Goal: Information Seeking & Learning: Learn about a topic

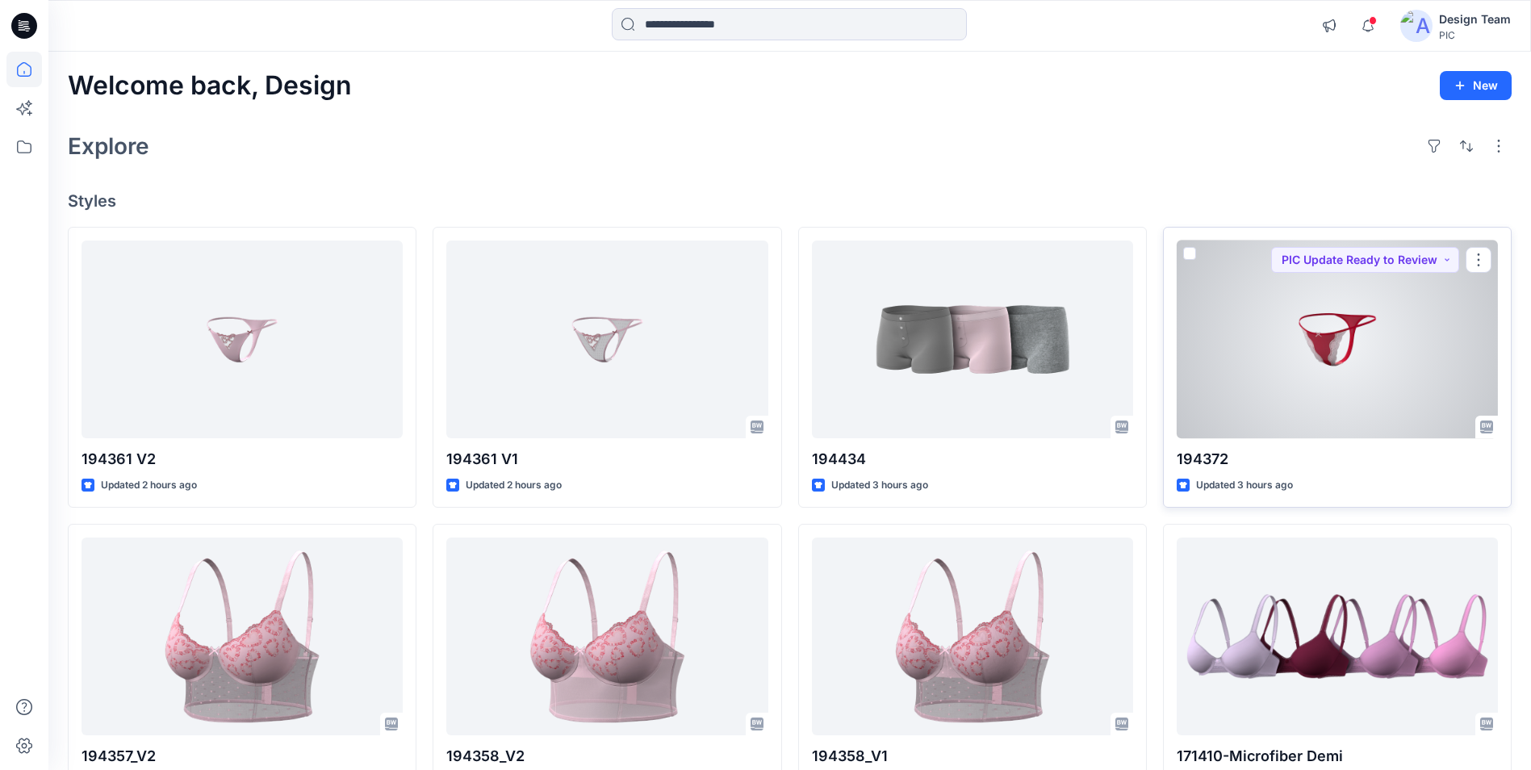
click at [1327, 330] on div at bounding box center [1336, 339] width 321 height 198
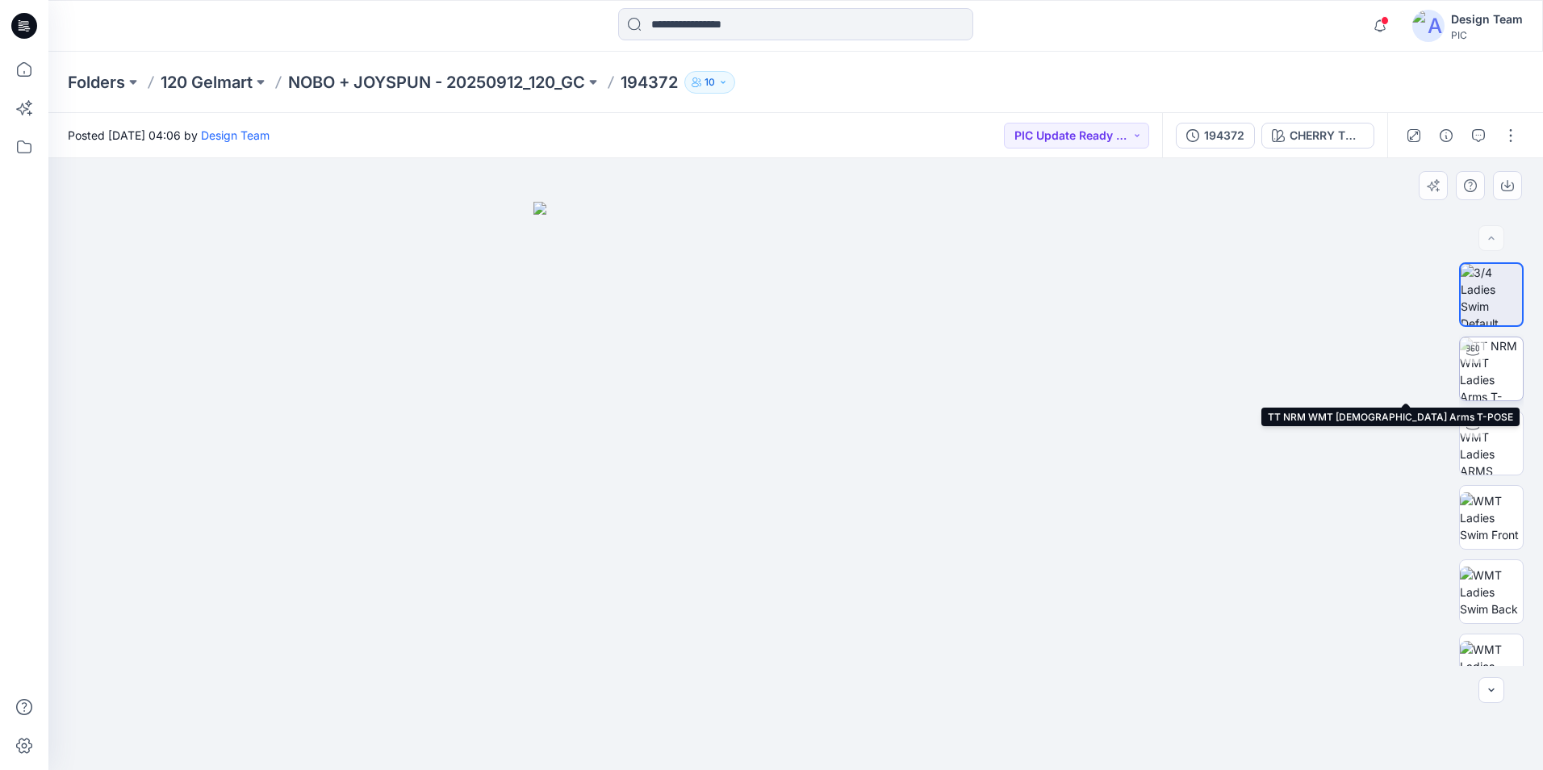
click at [1486, 357] on img at bounding box center [1491, 368] width 63 height 63
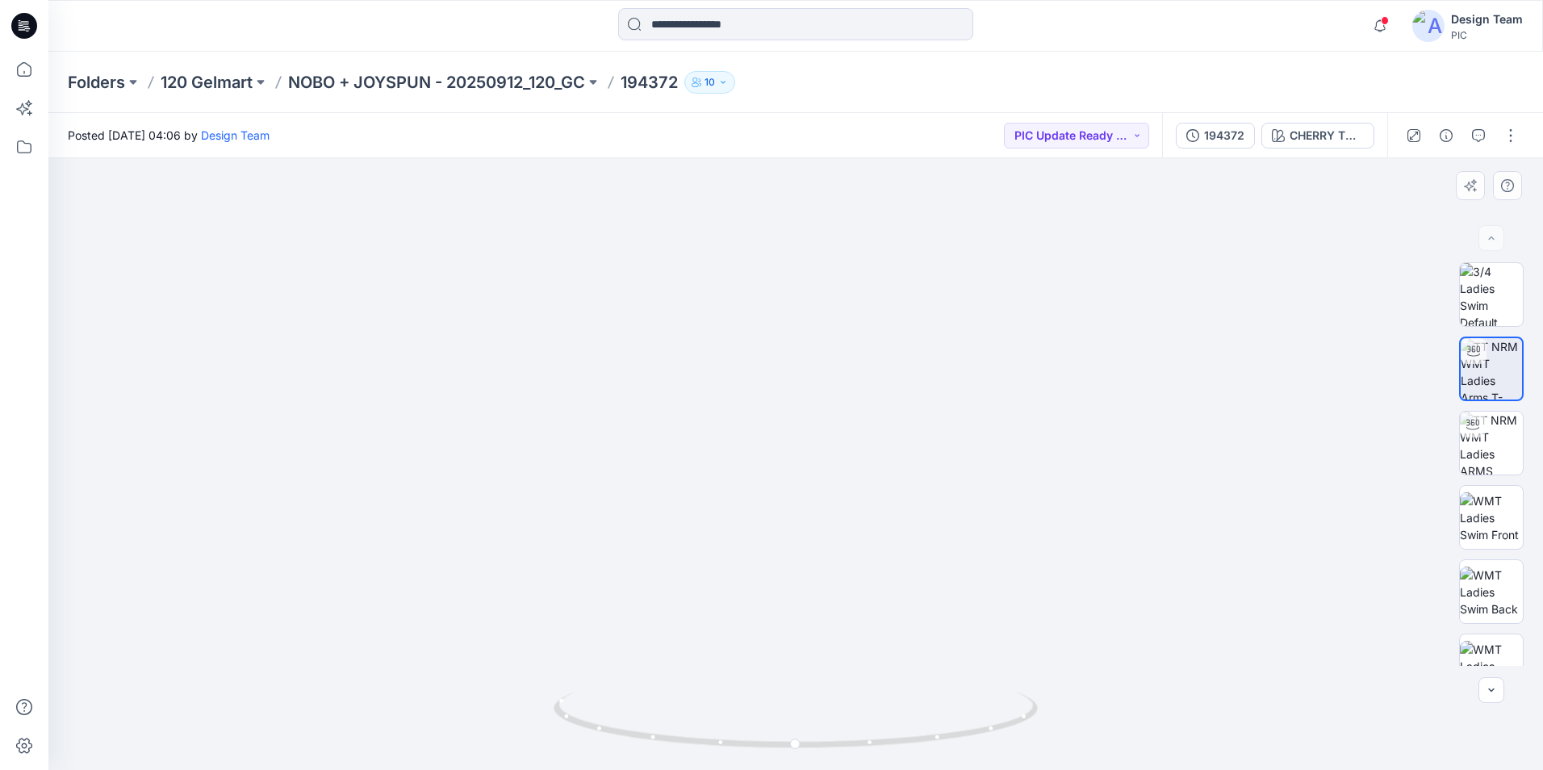
click at [991, 537] on img at bounding box center [794, 385] width 925 height 769
click at [977, 545] on img at bounding box center [794, 385] width 925 height 769
click at [1490, 372] on img at bounding box center [1490, 368] width 61 height 61
drag, startPoint x: 1488, startPoint y: 437, endPoint x: 1343, endPoint y: 474, distance: 149.1
click at [1486, 437] on img at bounding box center [1491, 443] width 63 height 63
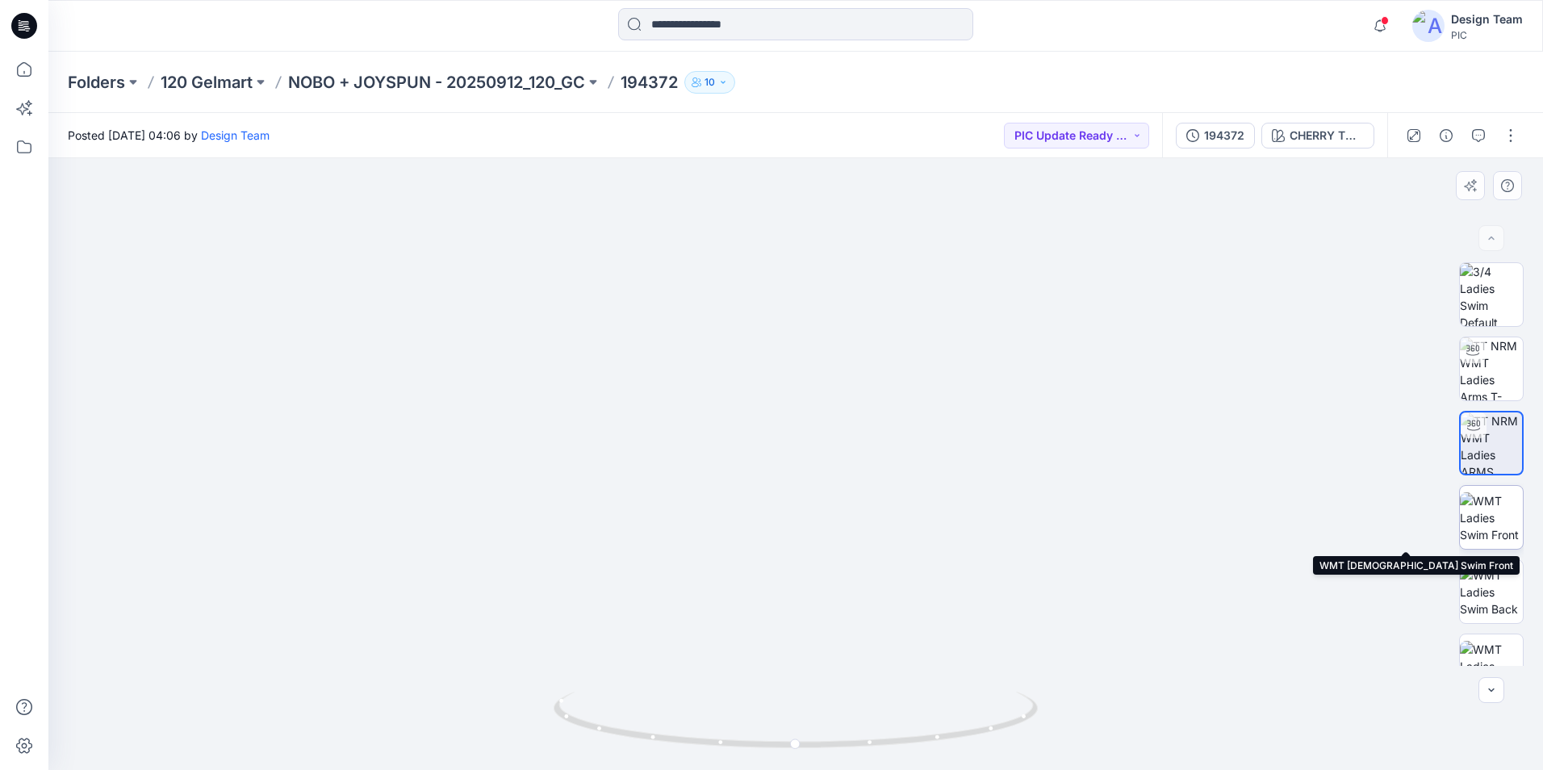
click at [1494, 514] on img at bounding box center [1491, 517] width 63 height 51
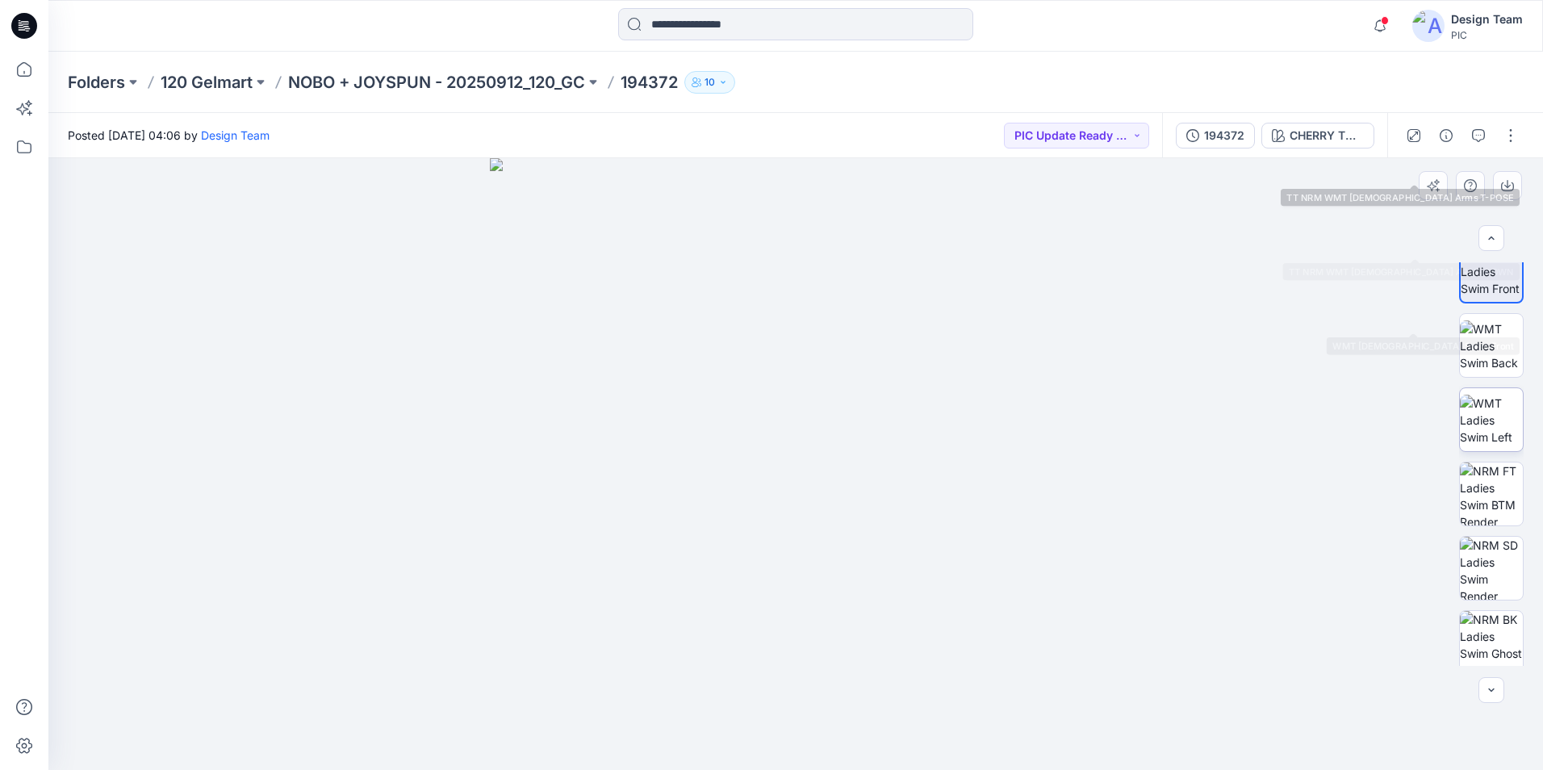
scroll to position [255, 0]
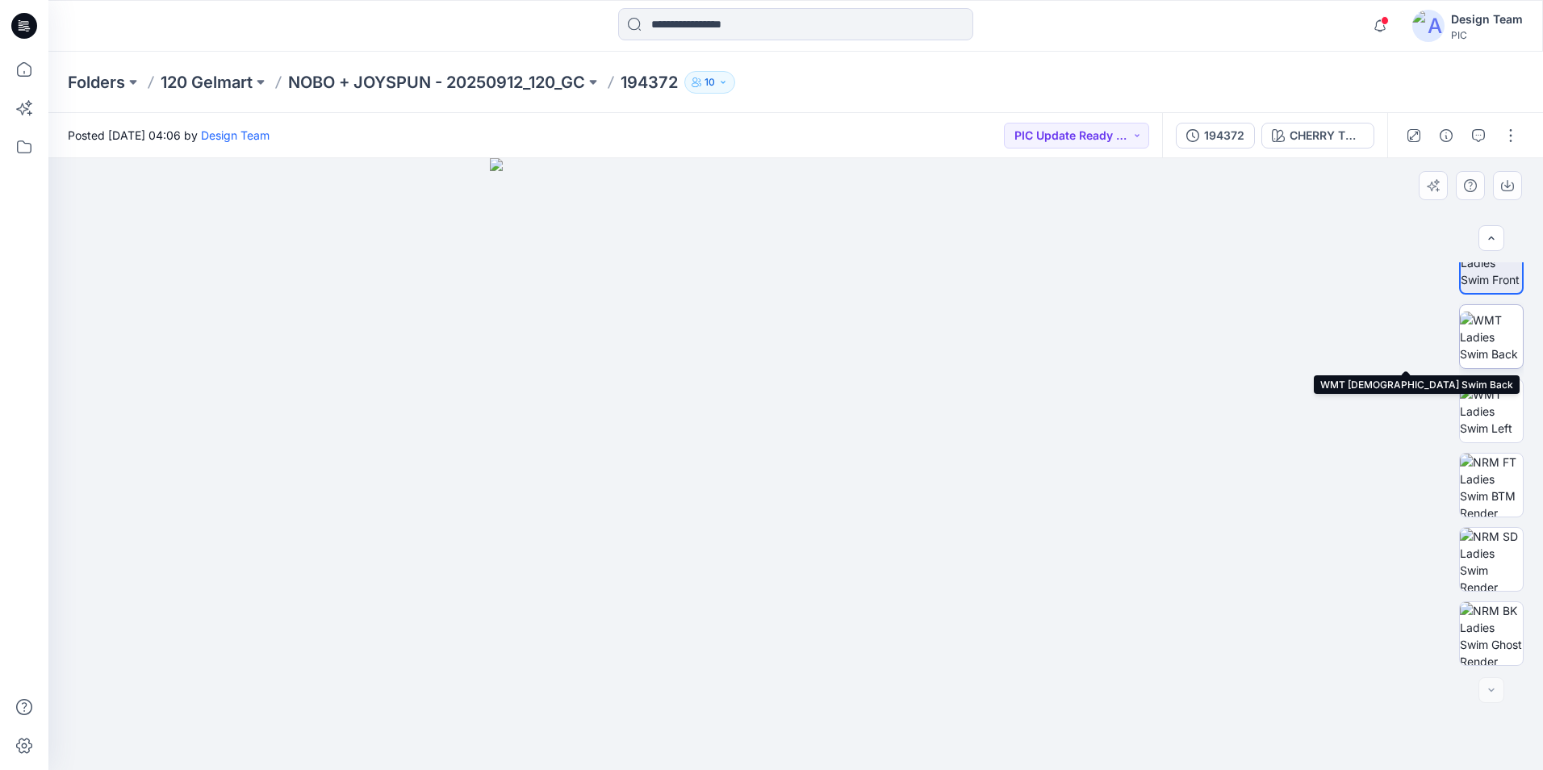
click at [1483, 335] on img at bounding box center [1491, 336] width 63 height 51
click at [1225, 561] on div at bounding box center [795, 464] width 1494 height 612
click at [1491, 332] on img at bounding box center [1490, 336] width 61 height 51
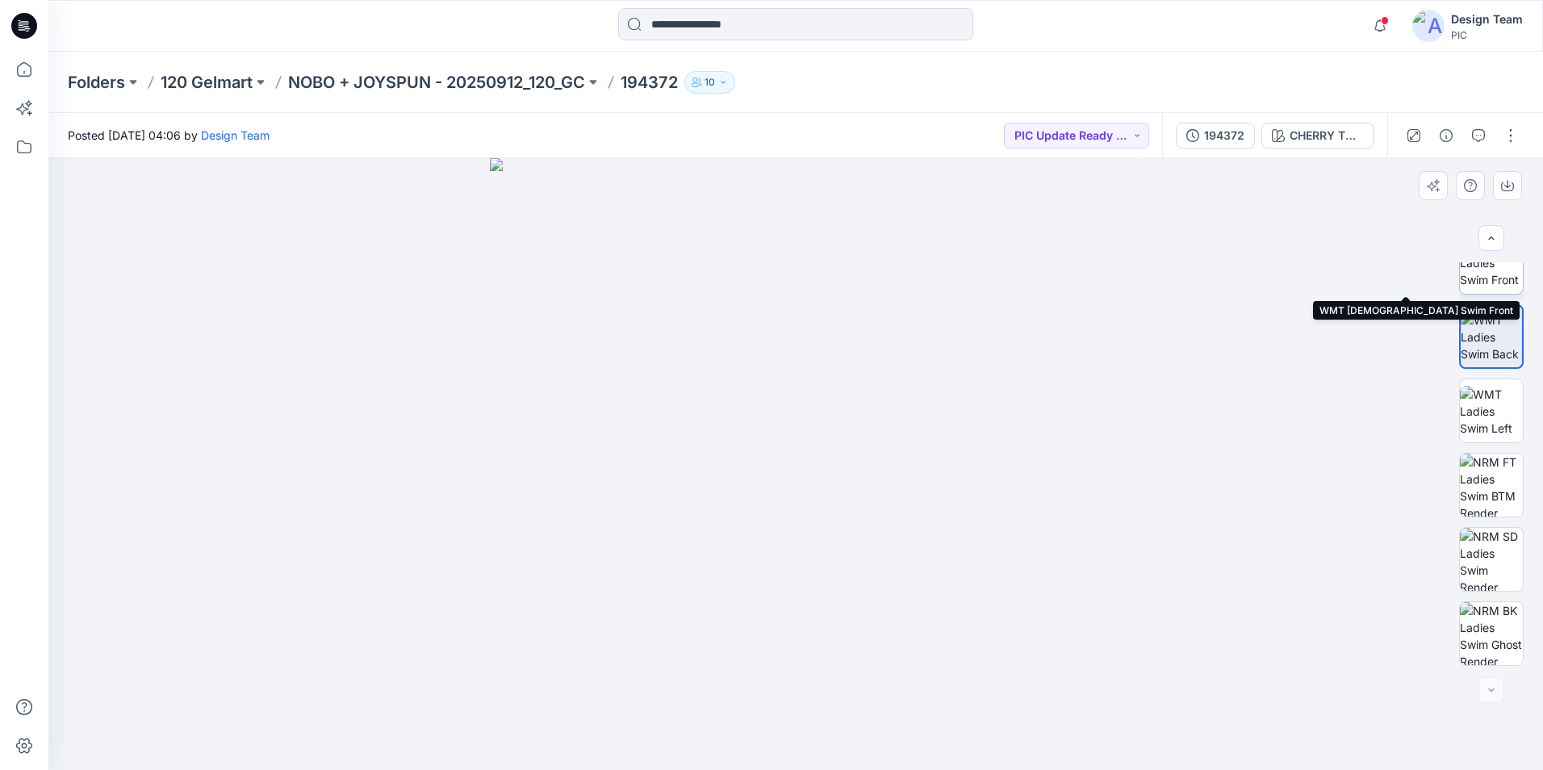
click at [1488, 280] on img at bounding box center [1491, 262] width 63 height 51
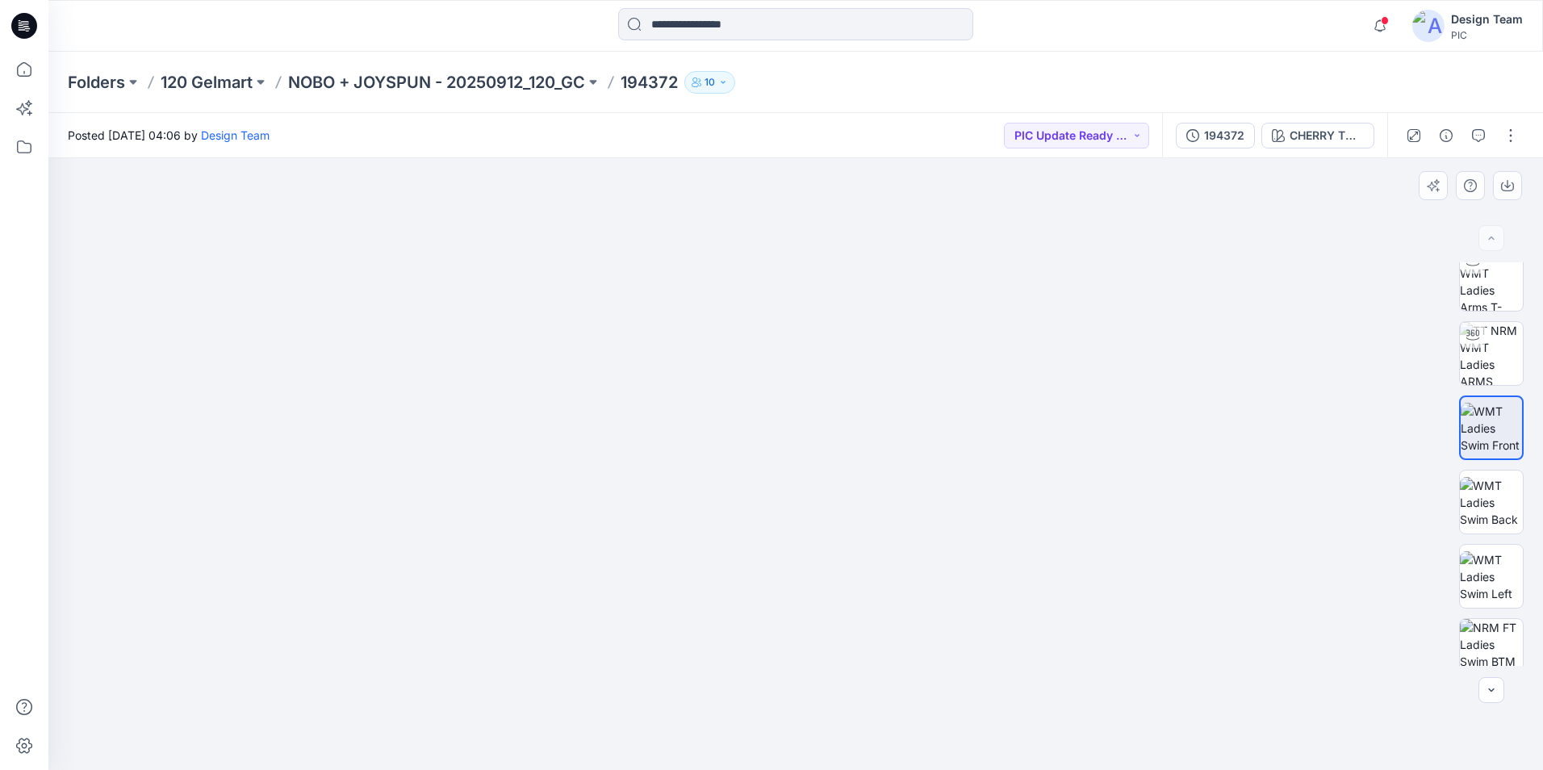
scroll to position [0, 0]
click at [477, 664] on img at bounding box center [796, 401] width 862 height 737
click at [963, 658] on img at bounding box center [796, 464] width 612 height 612
click at [868, 639] on img at bounding box center [796, 464] width 612 height 612
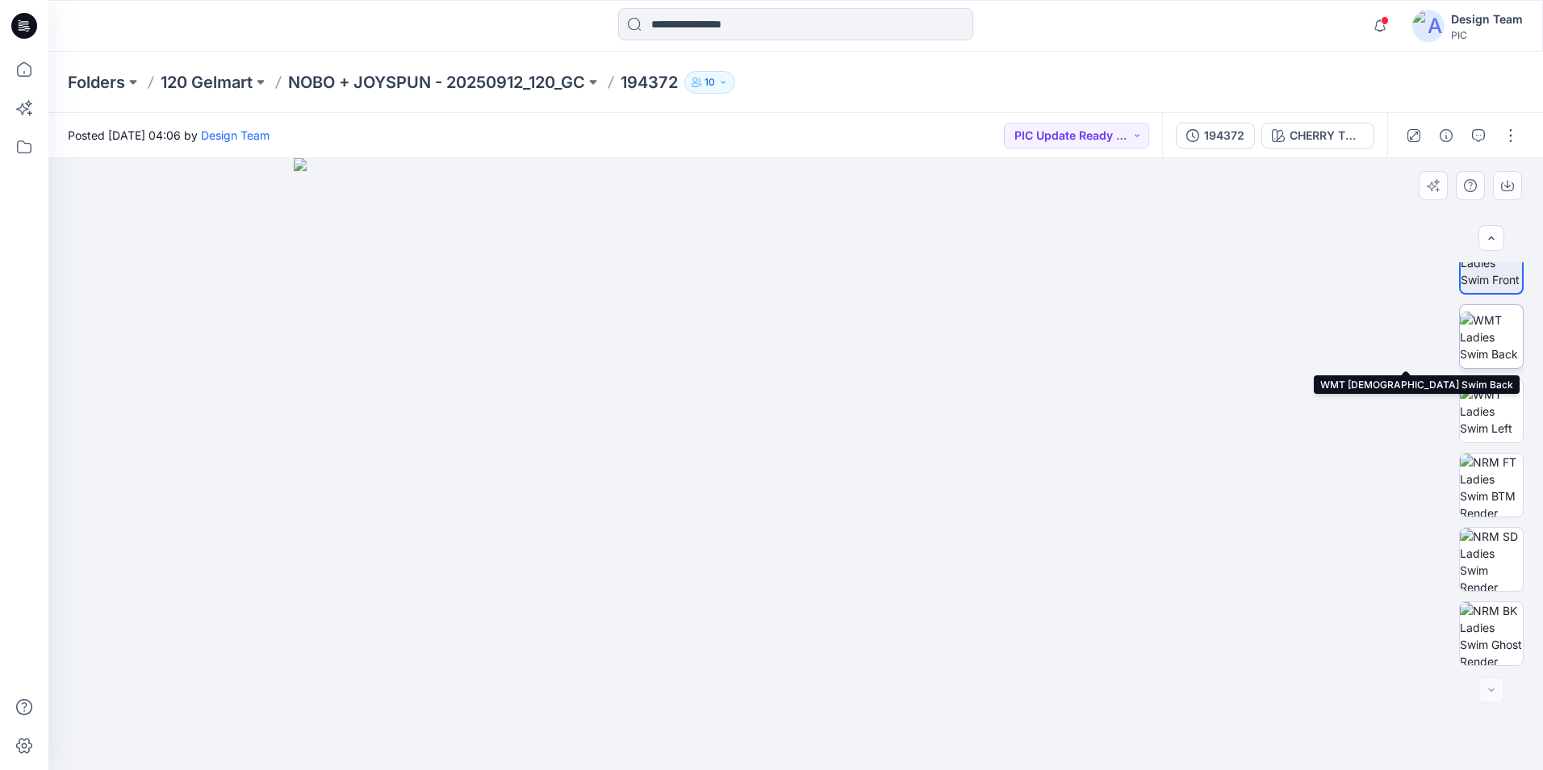
click at [1487, 345] on img at bounding box center [1491, 336] width 63 height 51
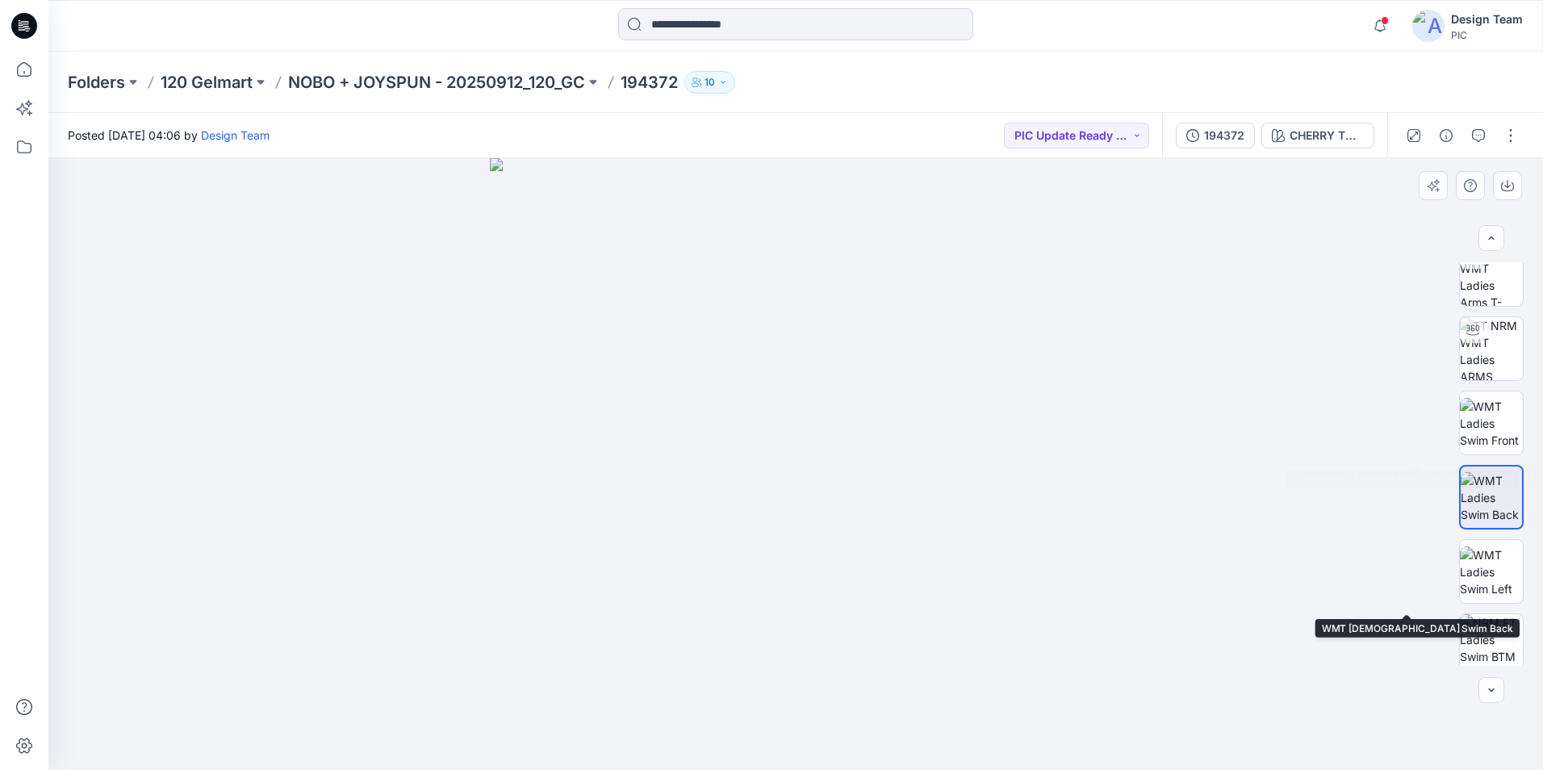
scroll to position [0, 0]
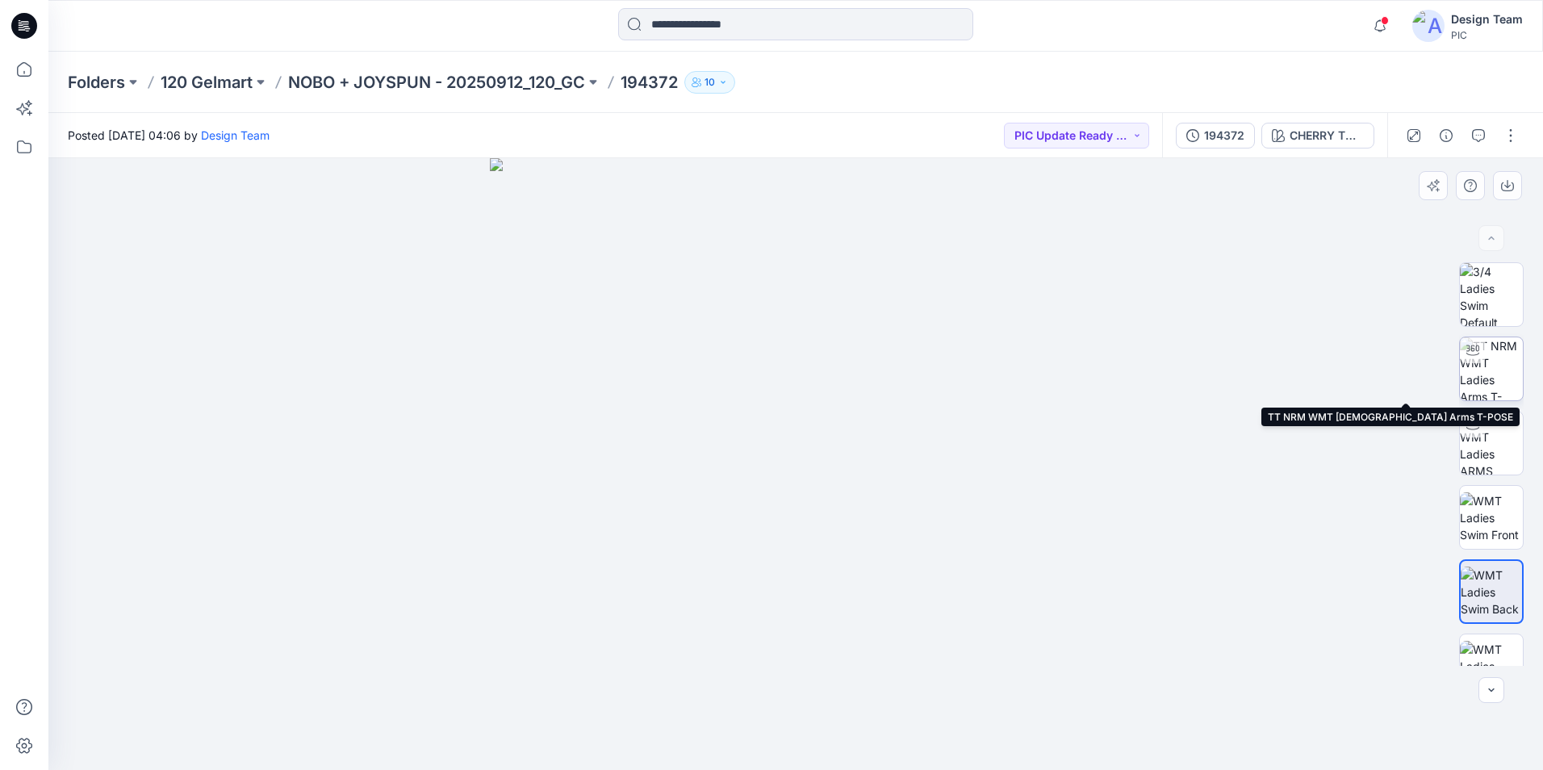
click at [1506, 374] on img at bounding box center [1491, 368] width 63 height 63
